Goal: Transaction & Acquisition: Purchase product/service

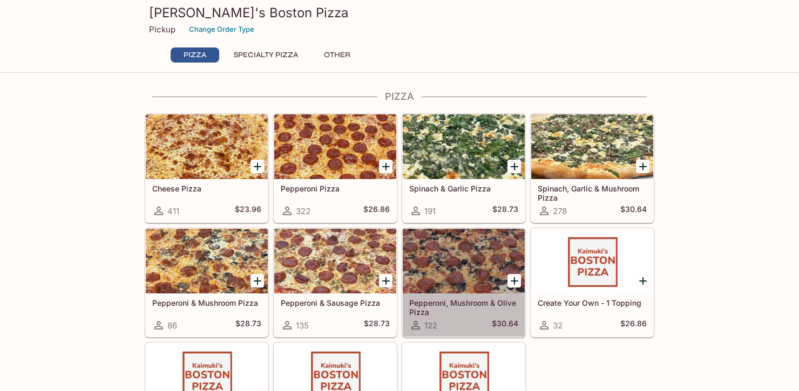
click at [475, 228] on link "Pepperoni, Mushroom & Olive Pizza 122 $30.64" at bounding box center [463, 282] width 123 height 109
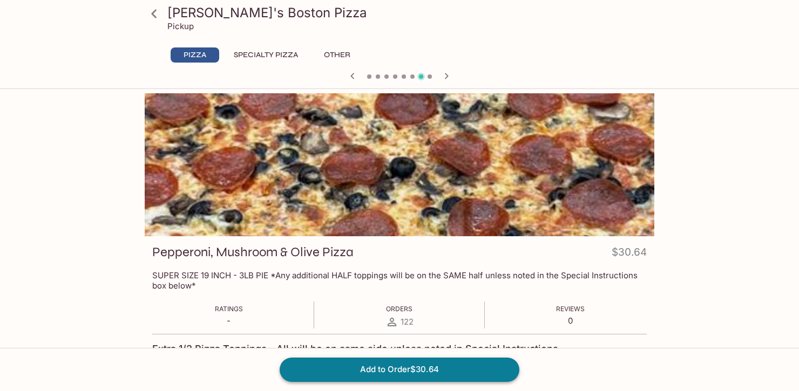
click at [423, 369] on button "Add to Order $30.64" at bounding box center [400, 370] width 240 height 24
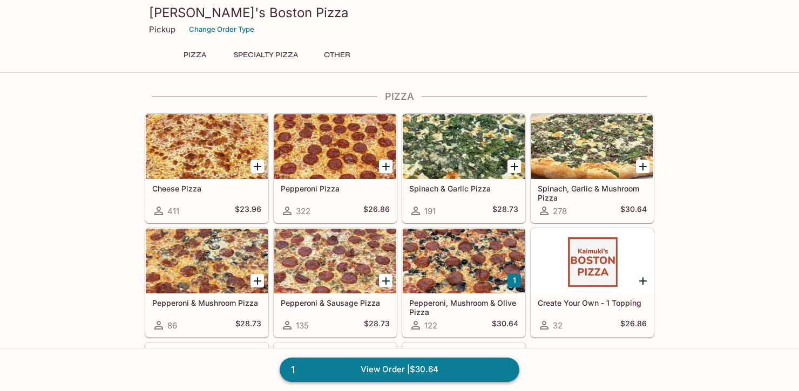
click at [425, 374] on link "1 View Order | $30.64" at bounding box center [400, 370] width 240 height 24
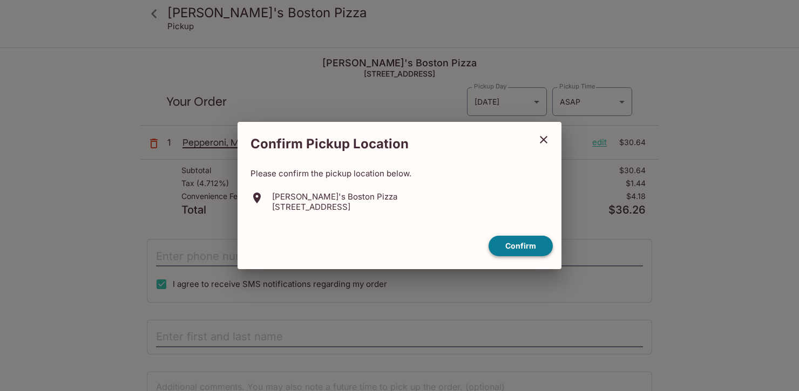
click at [524, 245] on button "Confirm" at bounding box center [521, 246] width 64 height 21
